Goal: Transaction & Acquisition: Download file/media

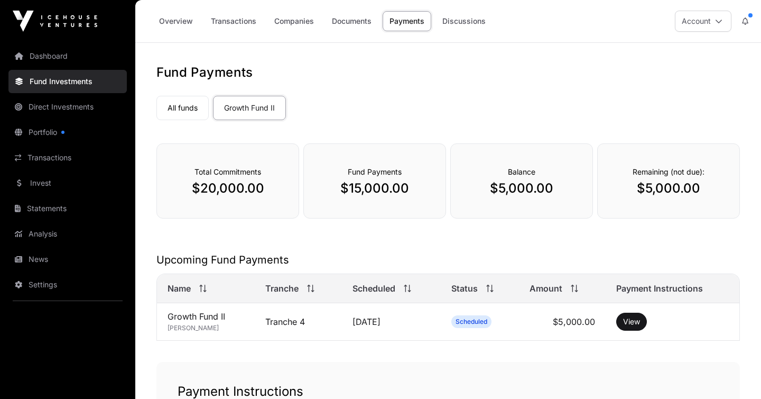
click at [690, 21] on button "Account" at bounding box center [703, 21] width 57 height 21
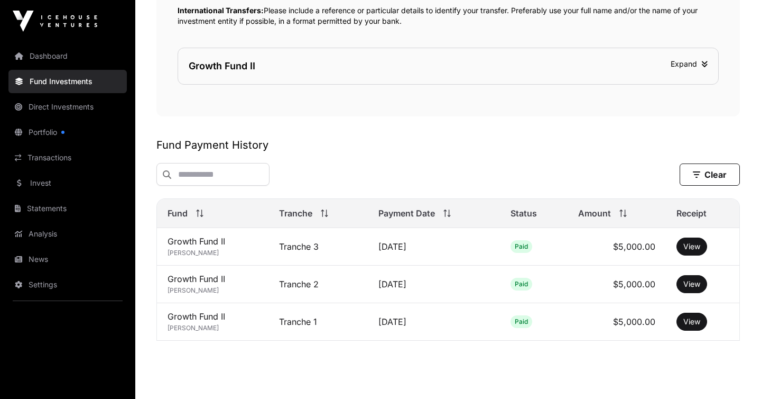
scroll to position [464, 0]
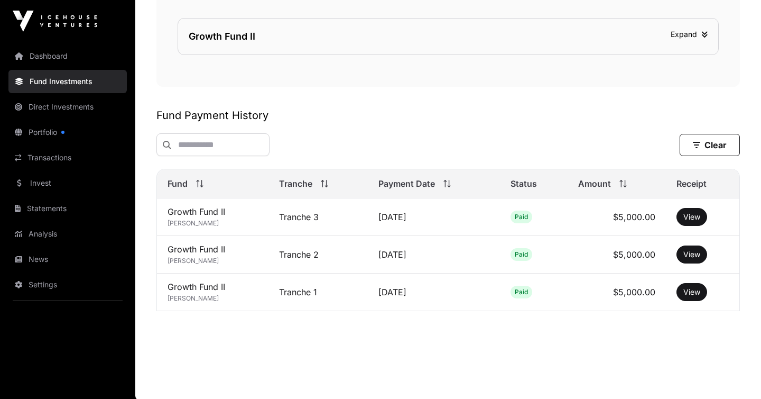
click at [41, 293] on link "Settings" at bounding box center [67, 284] width 118 height 23
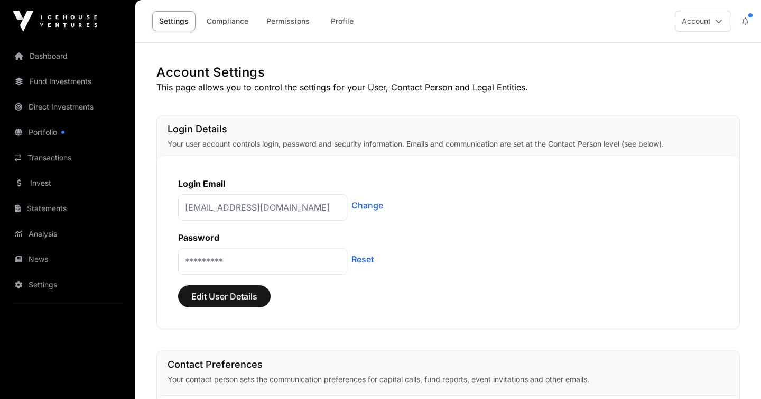
click at [249, 24] on link "Compliance" at bounding box center [228, 21] width 56 height 20
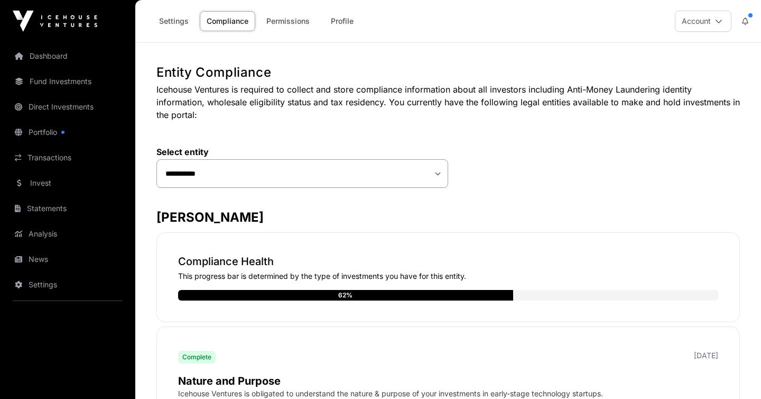
click at [304, 26] on link "Permissions" at bounding box center [288, 21] width 57 height 20
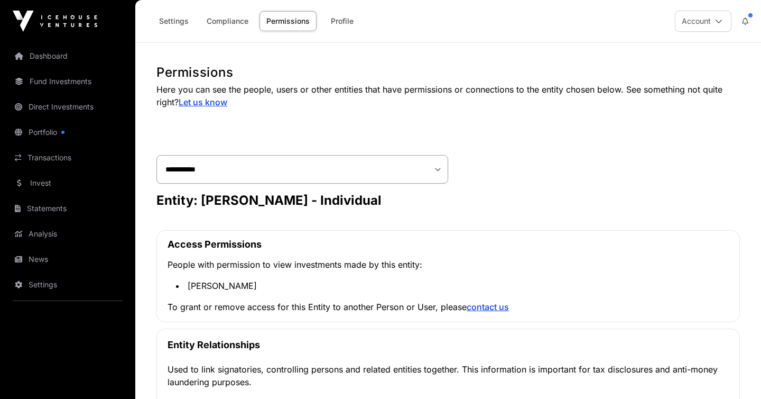
click at [353, 30] on link "Profile" at bounding box center [342, 21] width 42 height 20
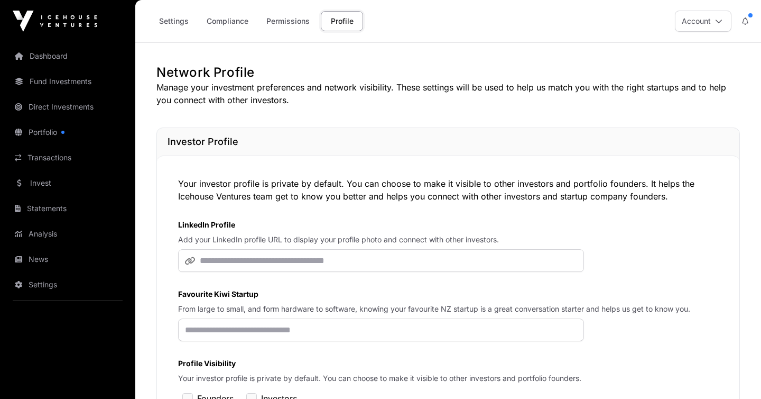
click at [715, 17] on icon at bounding box center [718, 20] width 7 height 7
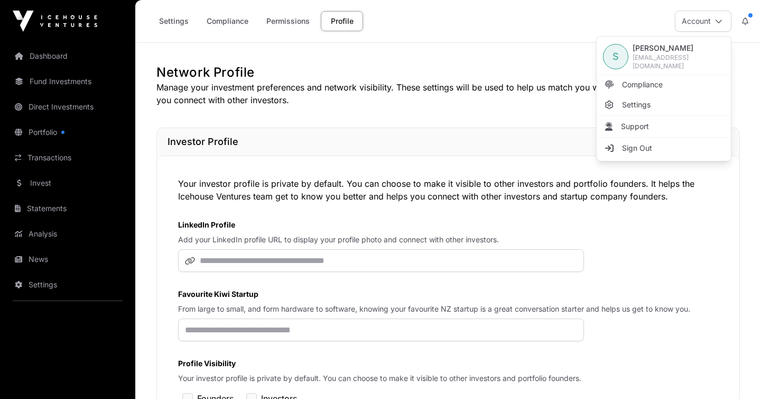
click at [681, 95] on link "Settings" at bounding box center [664, 104] width 130 height 19
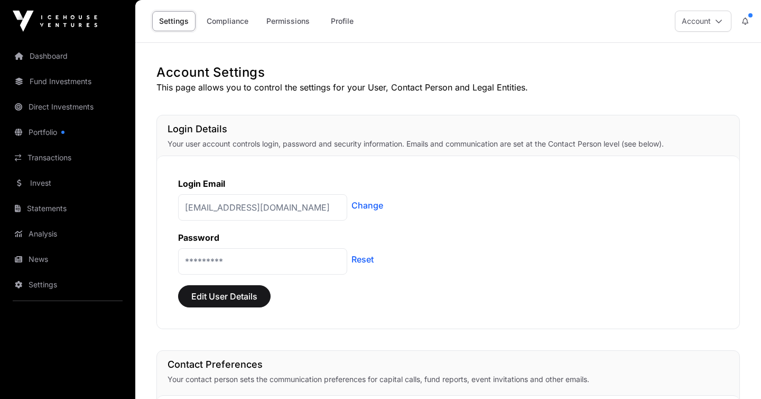
click at [72, 214] on link "Statements" at bounding box center [67, 208] width 118 height 23
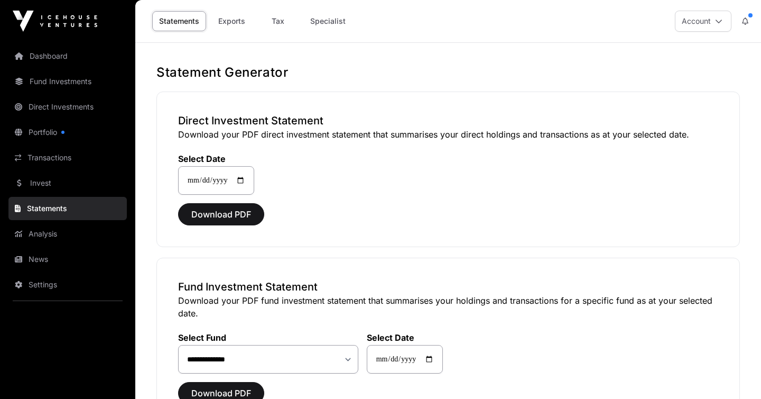
click at [235, 18] on link "Exports" at bounding box center [231, 21] width 42 height 20
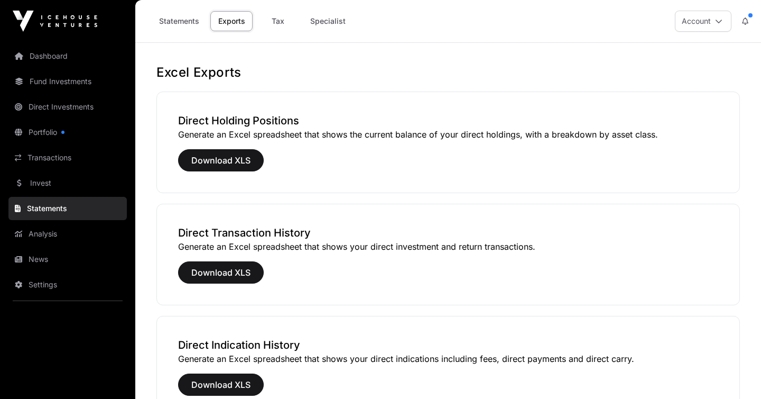
click at [292, 22] on link "Tax" at bounding box center [278, 21] width 42 height 20
select select
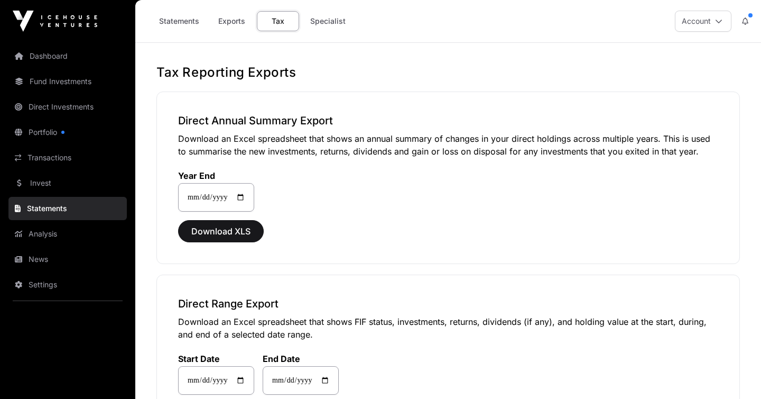
click at [218, 243] on div "**********" at bounding box center [448, 177] width 584 height 172
click at [213, 234] on span "Download XLS" at bounding box center [220, 231] width 59 height 13
click at [327, 23] on link "Specialist" at bounding box center [327, 21] width 49 height 20
